Goal: Transaction & Acquisition: Register for event/course

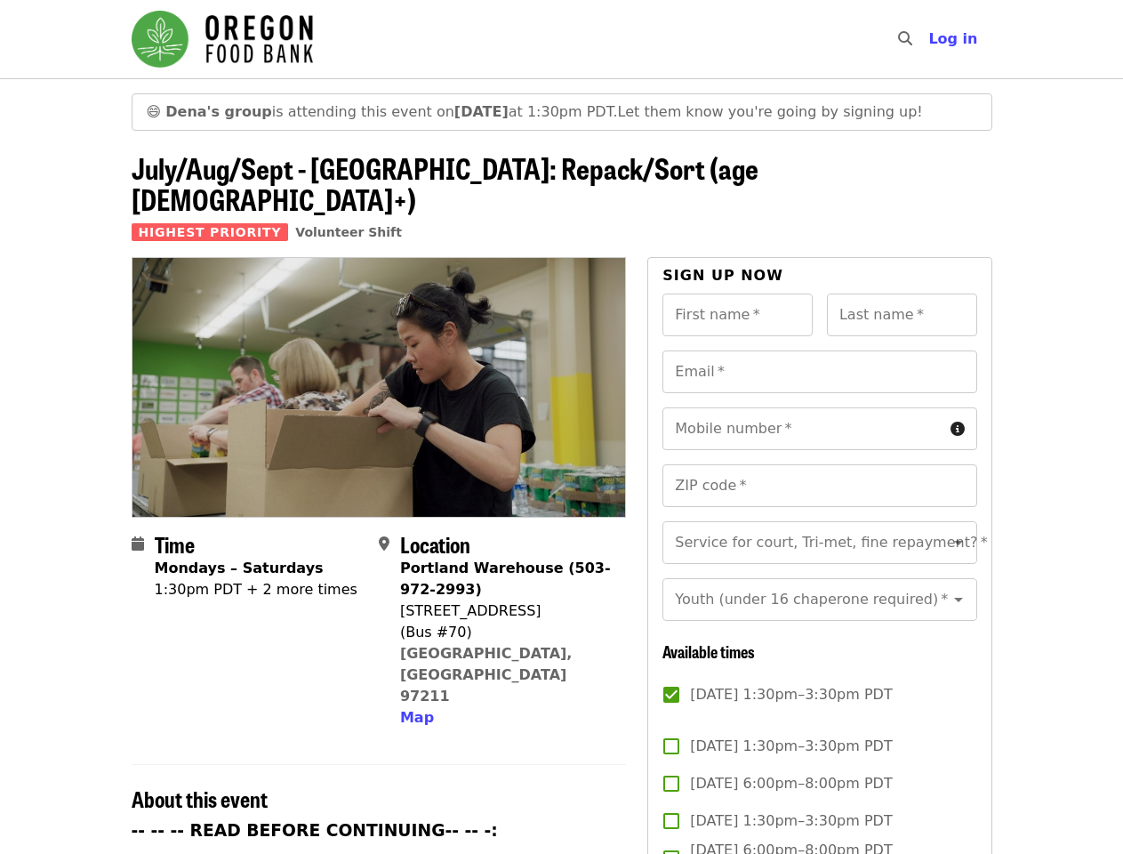
click at [561, 427] on img at bounding box center [380, 387] width 494 height 258
click at [910, 39] on icon "search icon" at bounding box center [905, 38] width 14 height 17
click at [958, 39] on span "Log in" at bounding box center [952, 38] width 49 height 17
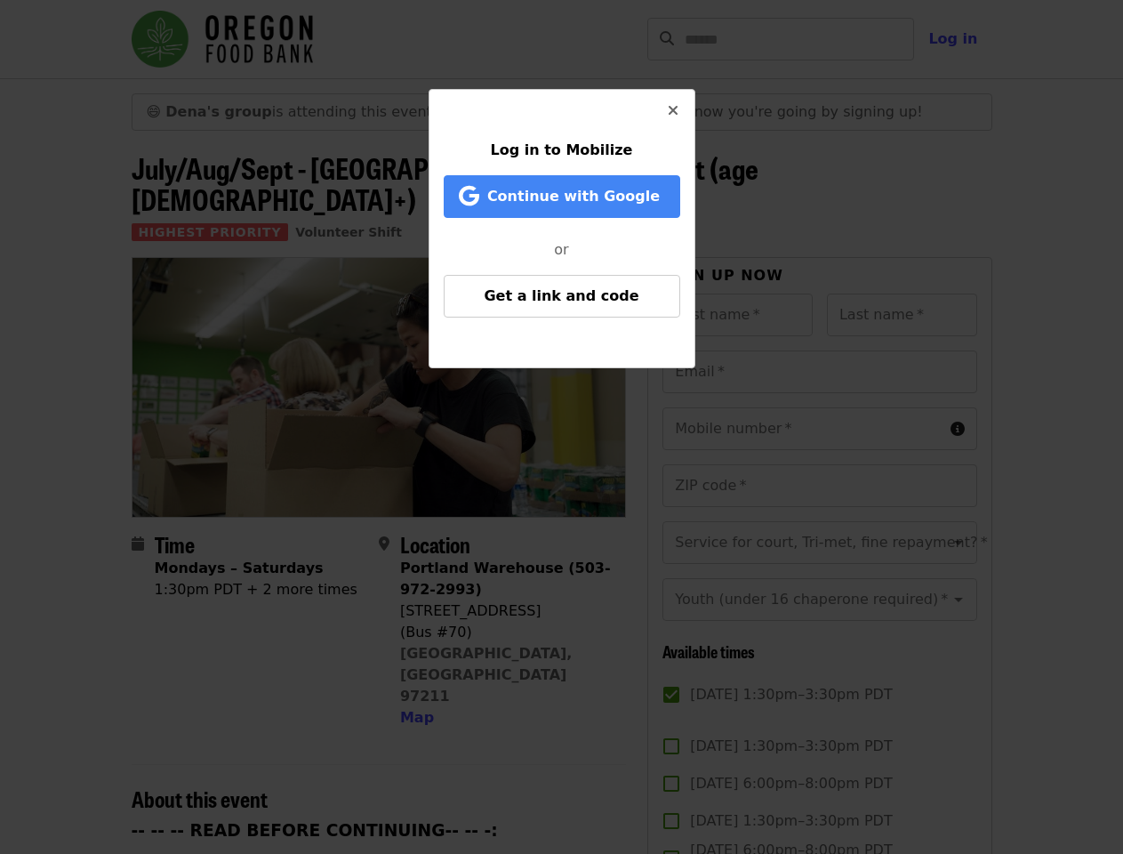
click at [414, 643] on div "Log in to Mobilize Continue with Google or Get a link and code" at bounding box center [561, 427] width 1123 height 854
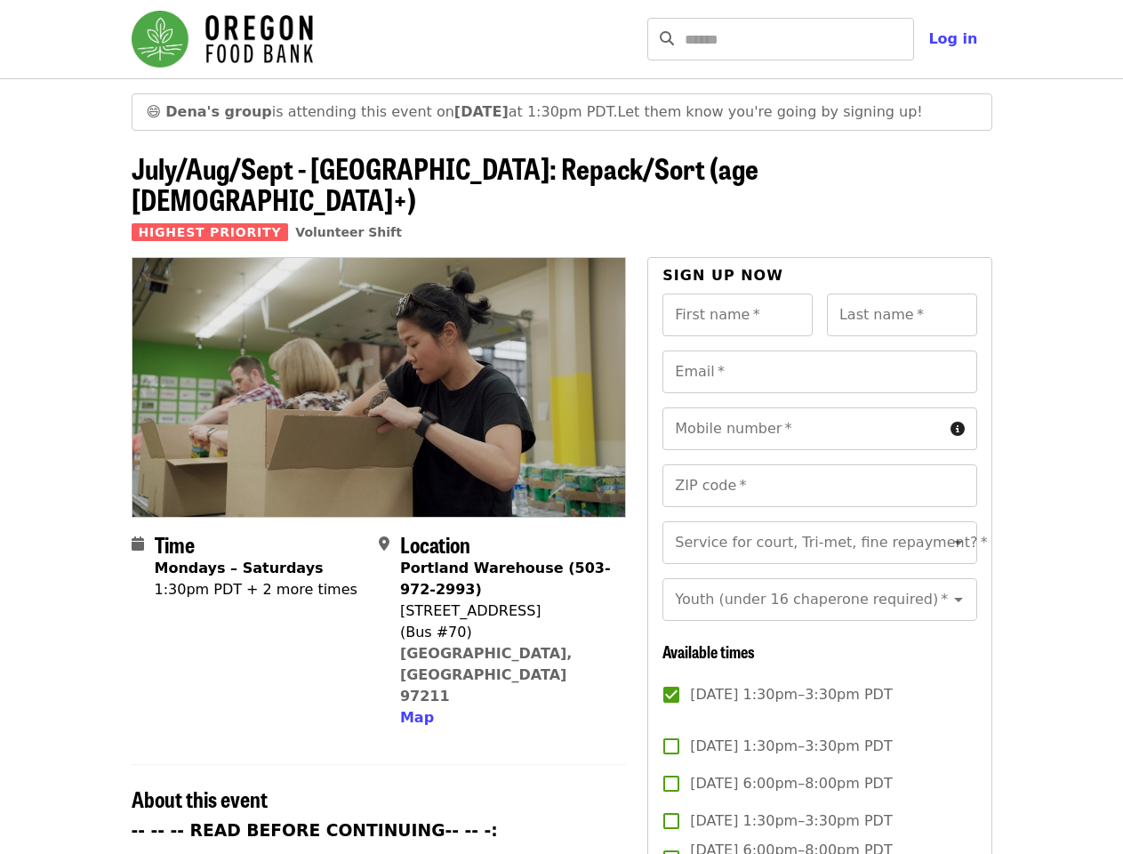
click at [737, 293] on input "First name   *" at bounding box center [738, 314] width 150 height 43
click at [902, 293] on input "Last name   *" at bounding box center [902, 314] width 150 height 43
click at [819, 350] on input "Email   *" at bounding box center [820, 371] width 314 height 43
click at [819, 407] on input "Mobile number   *" at bounding box center [803, 428] width 280 height 43
click at [819, 464] on input "ZIP code   *" at bounding box center [820, 485] width 314 height 43
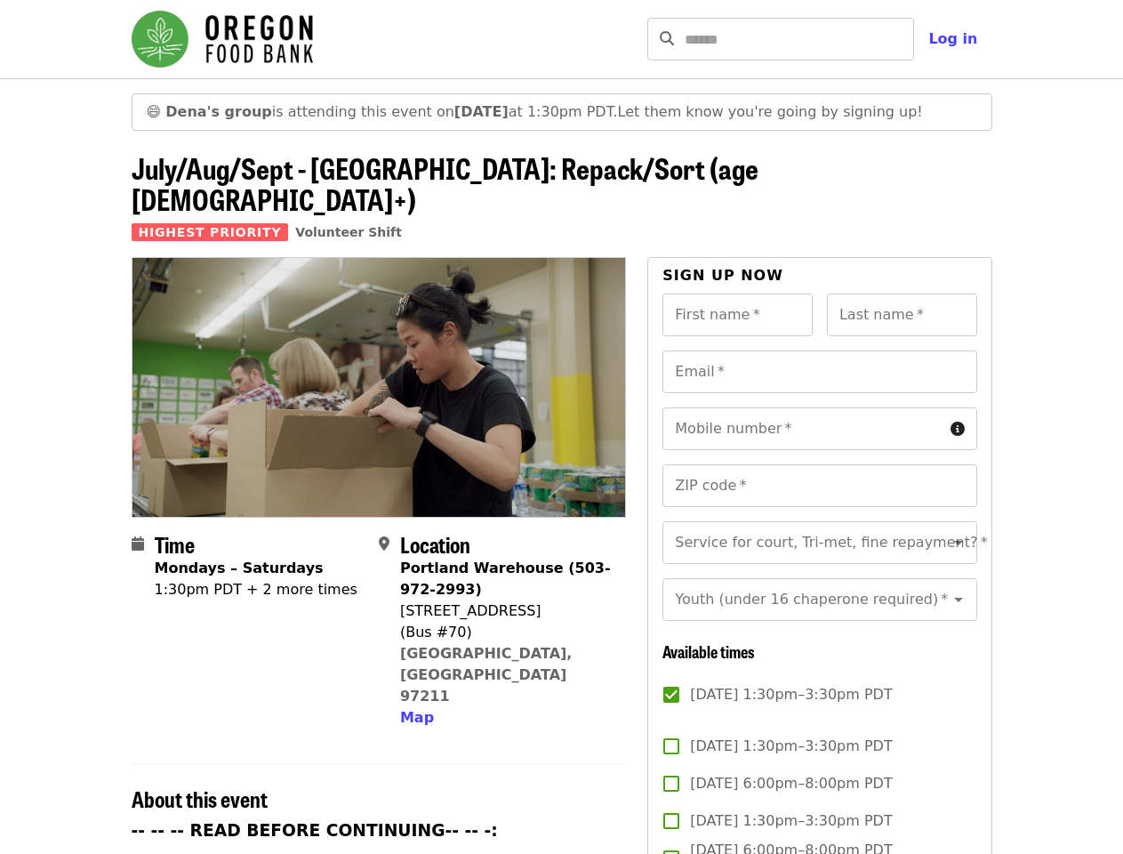
click at [819, 526] on input "Service for court, Tri-met, fine repayment?   *" at bounding box center [798, 543] width 242 height 34
